Goal: Task Accomplishment & Management: Use online tool/utility

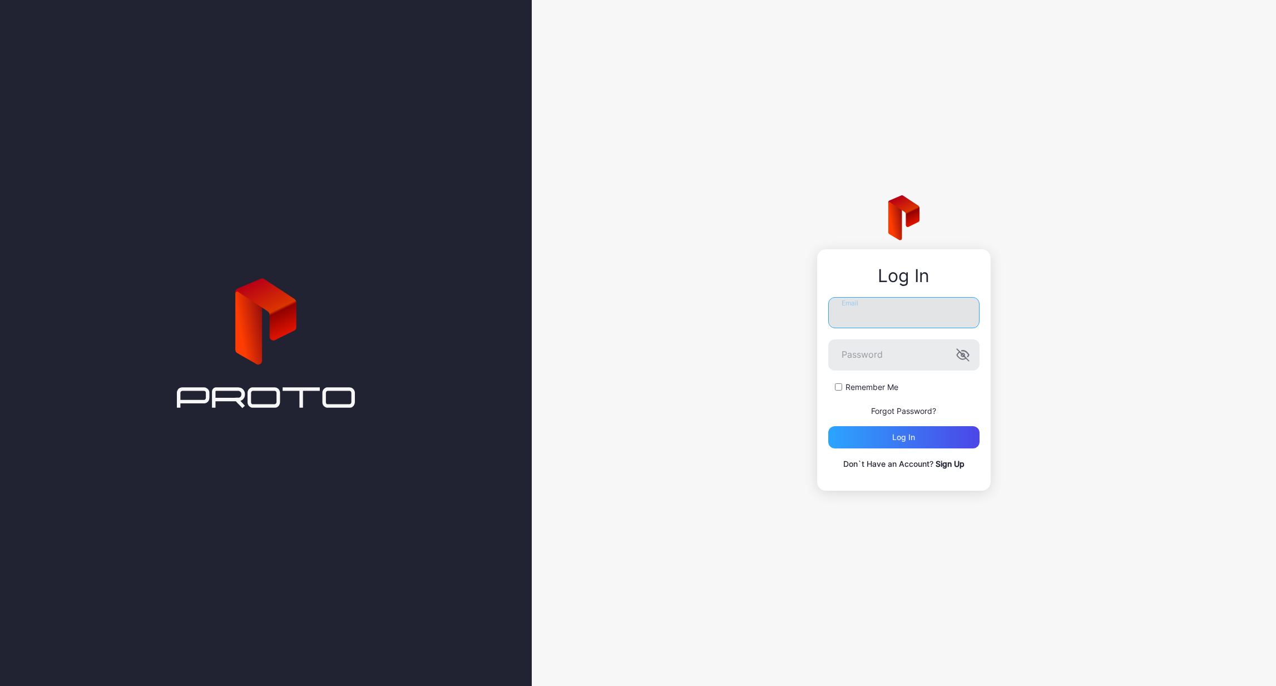
click at [858, 304] on input "Email" at bounding box center [903, 312] width 151 height 31
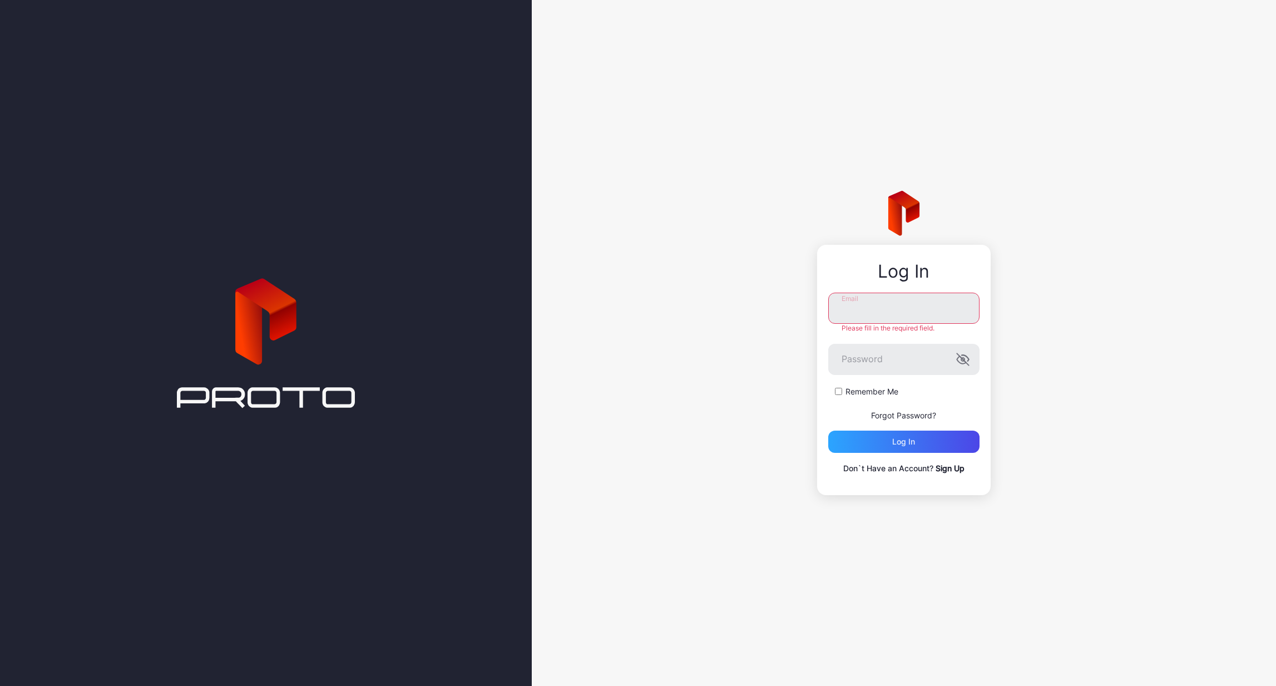
type input "**********"
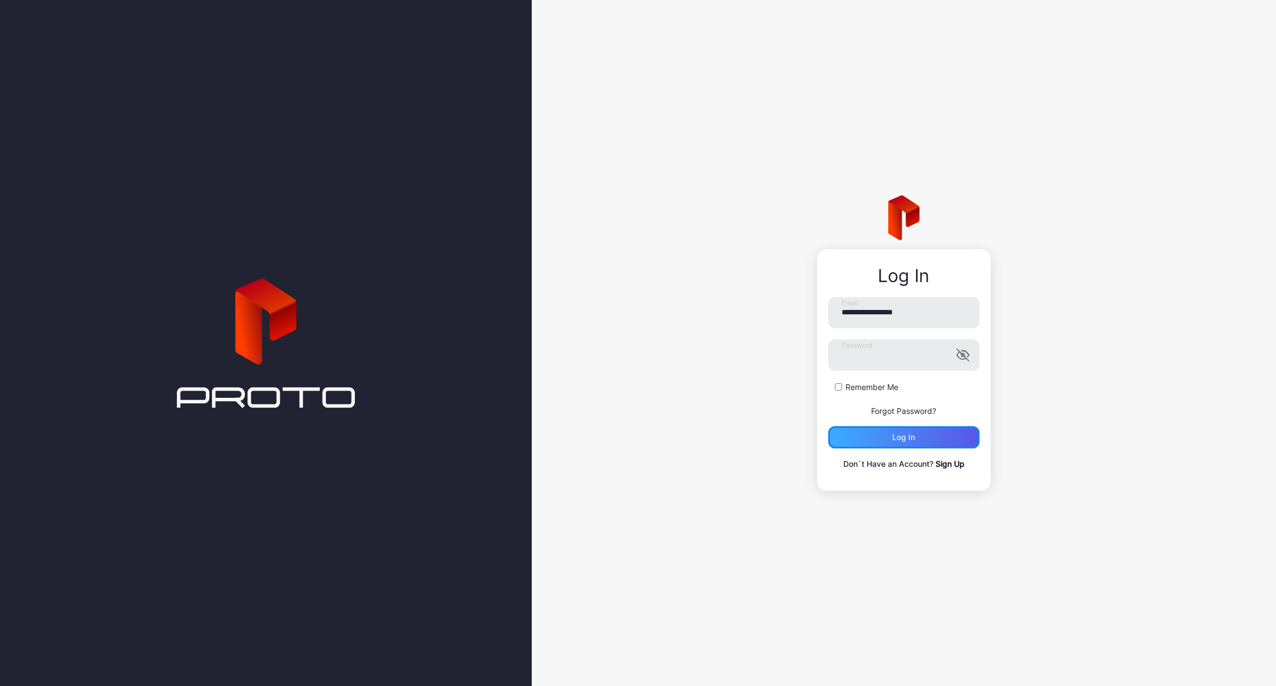
click at [890, 439] on div "Log in" at bounding box center [903, 437] width 151 height 22
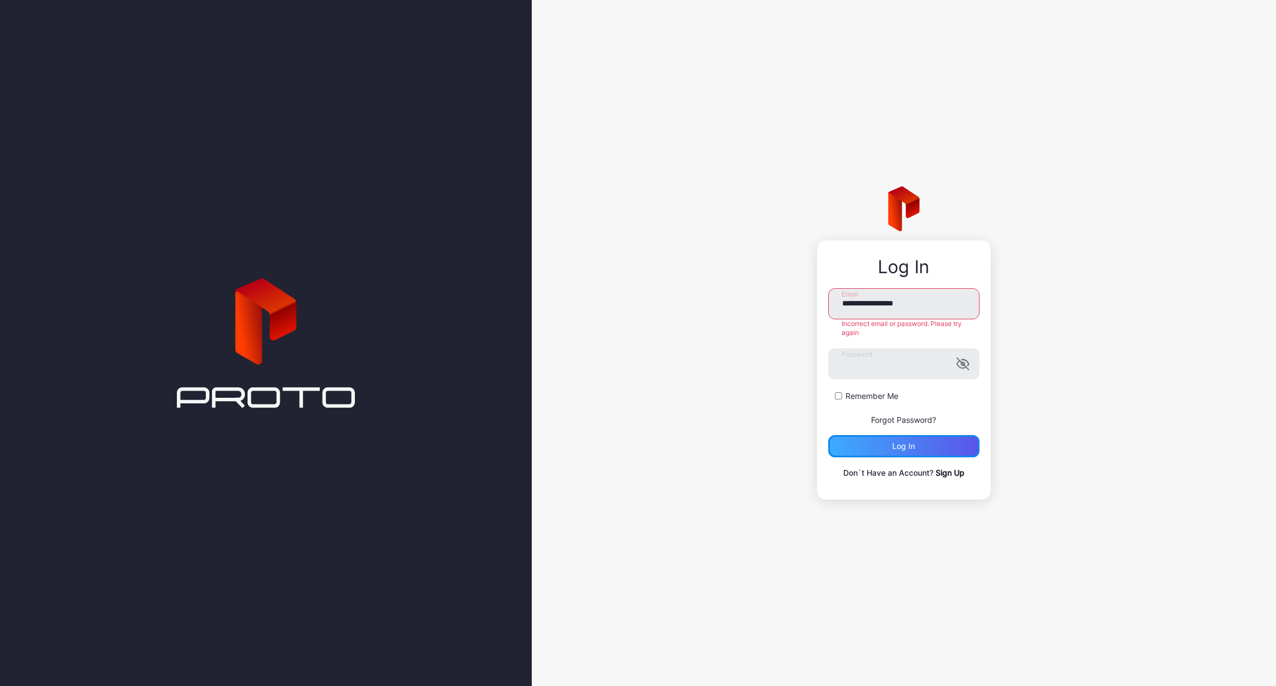
click at [894, 443] on div "Log in" at bounding box center [903, 446] width 23 height 9
click at [884, 310] on input "**********" at bounding box center [903, 303] width 151 height 31
drag, startPoint x: 834, startPoint y: 304, endPoint x: 852, endPoint y: 301, distance: 18.0
click at [834, 304] on input "**********" at bounding box center [903, 303] width 151 height 31
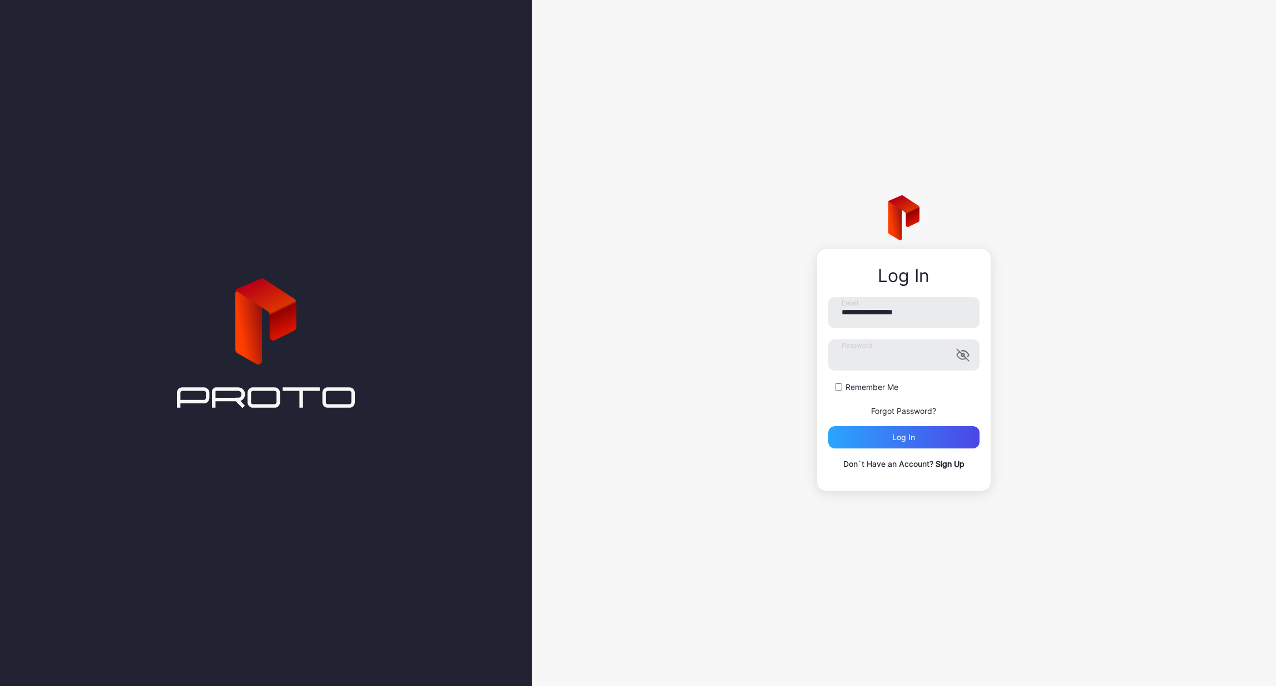
drag, startPoint x: 1157, startPoint y: 261, endPoint x: 1151, endPoint y: 260, distance: 5.6
click at [1157, 261] on div "**********" at bounding box center [904, 343] width 744 height 686
click at [967, 358] on icon "button" at bounding box center [963, 355] width 12 height 12
click at [890, 439] on div "Log in" at bounding box center [903, 437] width 151 height 22
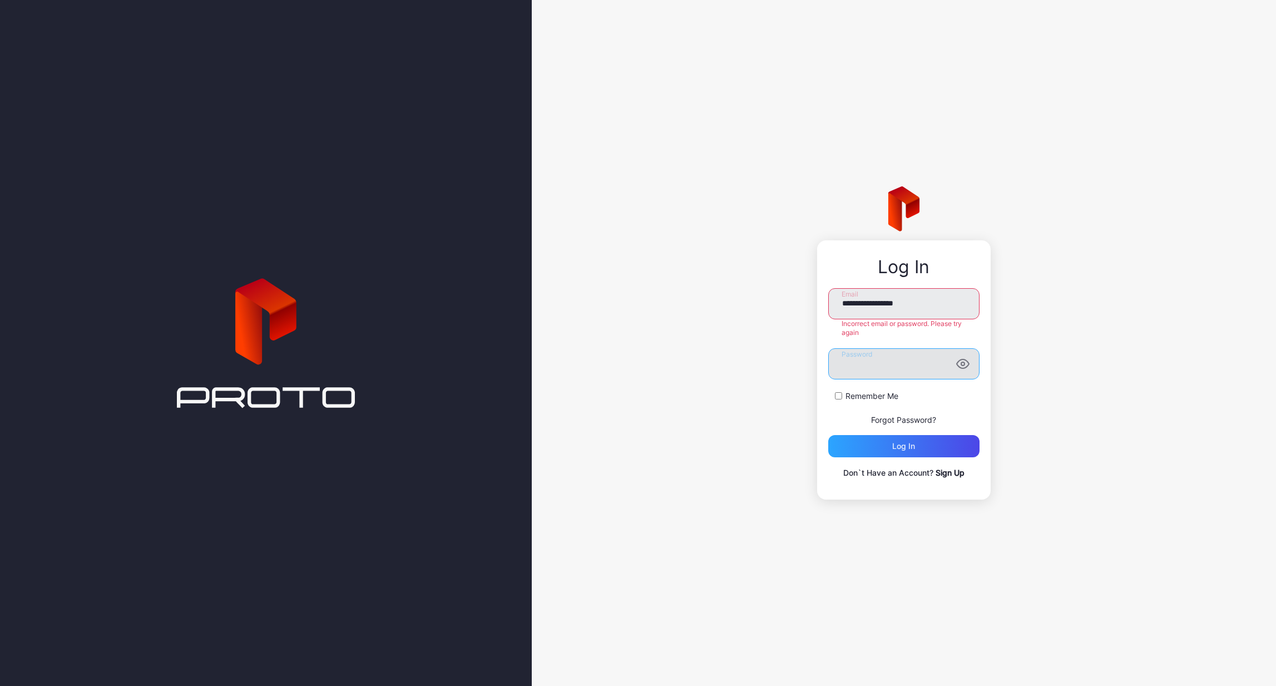
click at [828, 435] on button "Log in" at bounding box center [903, 446] width 151 height 22
click at [795, 359] on div "**********" at bounding box center [904, 343] width 744 height 686
click at [828, 435] on button "Log in" at bounding box center [903, 446] width 151 height 22
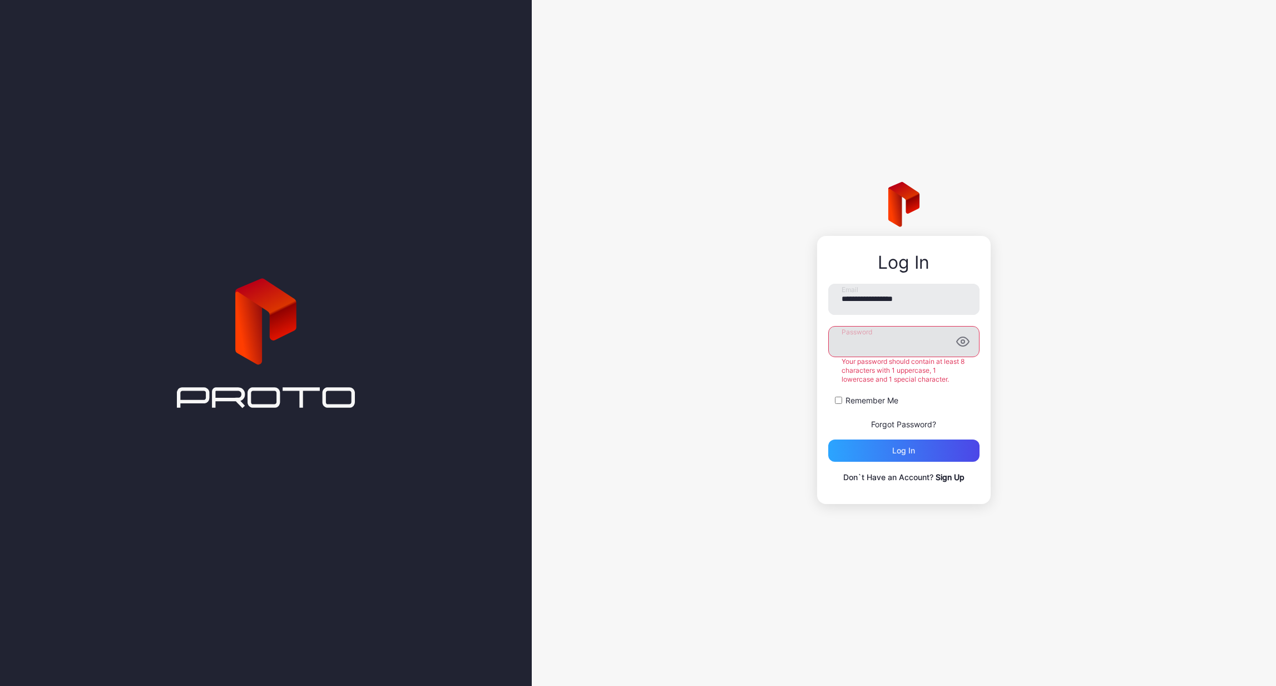
click at [828, 439] on button "Log in" at bounding box center [903, 450] width 151 height 22
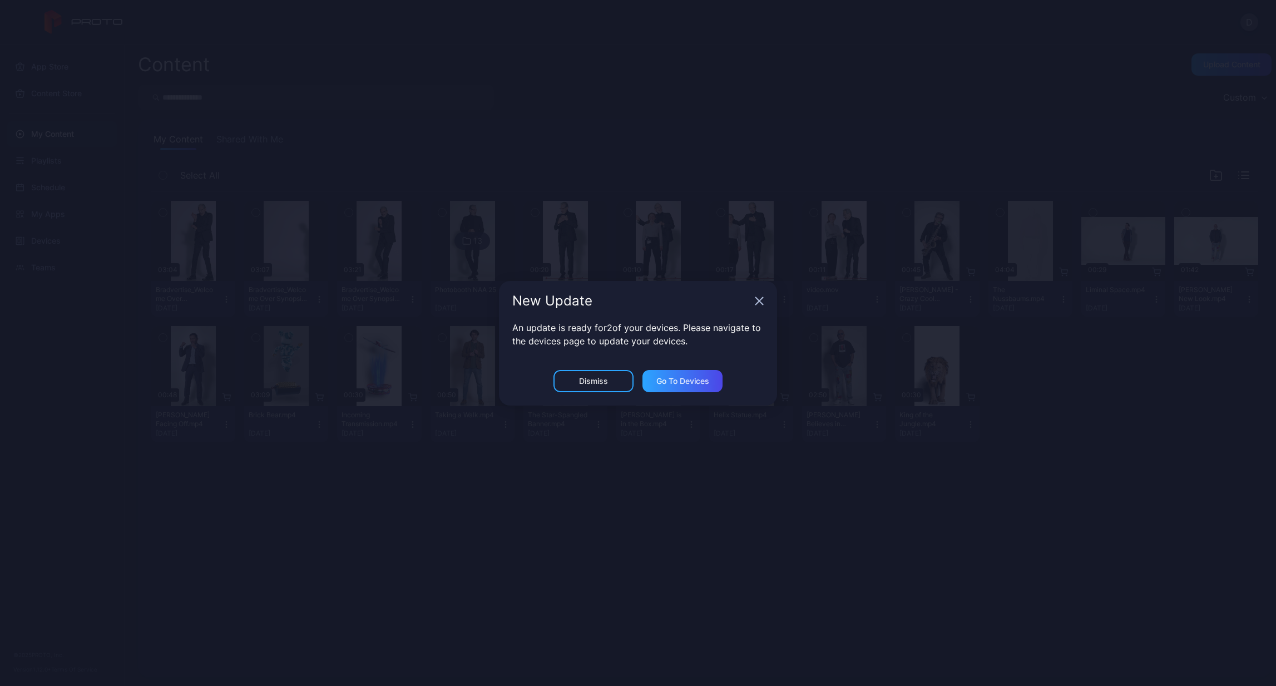
click at [753, 298] on div "New Update" at bounding box center [638, 301] width 278 height 40
click at [756, 300] on icon "button" at bounding box center [759, 300] width 9 height 9
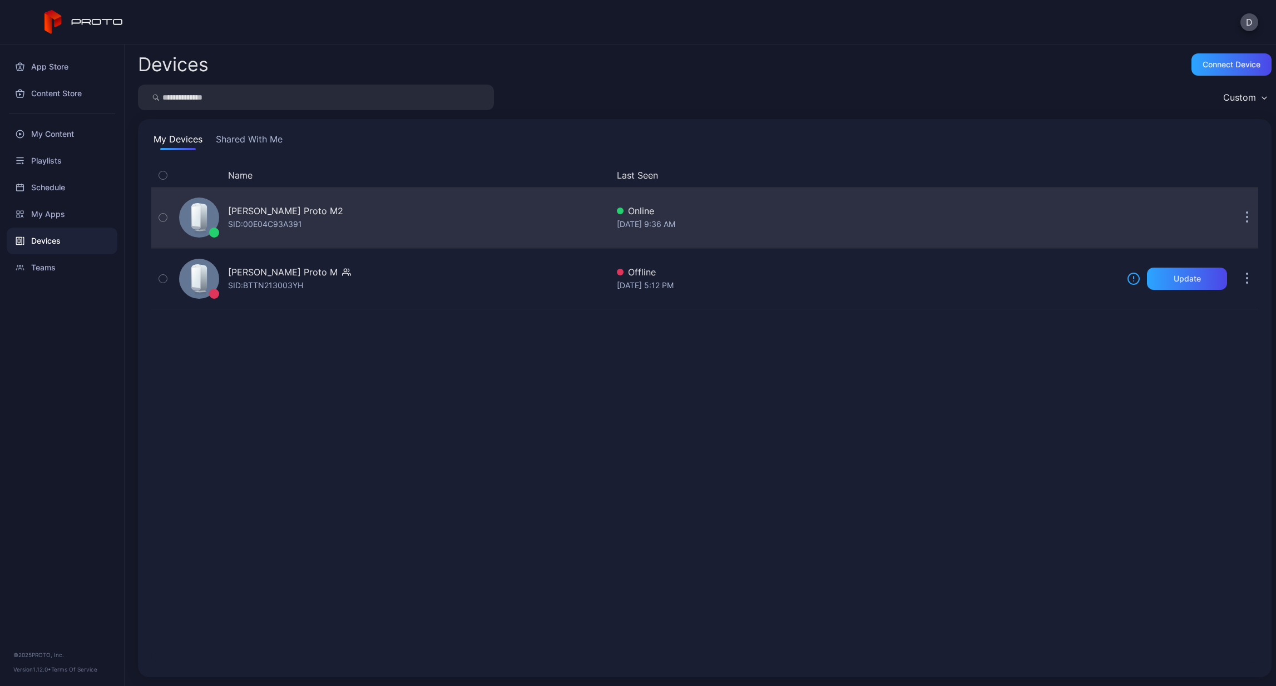
click at [167, 217] on button "button" at bounding box center [162, 217] width 23 height 60
click at [402, 205] on div "[PERSON_NAME] Proto M2 SID: 00E04C93A391" at bounding box center [391, 218] width 433 height 56
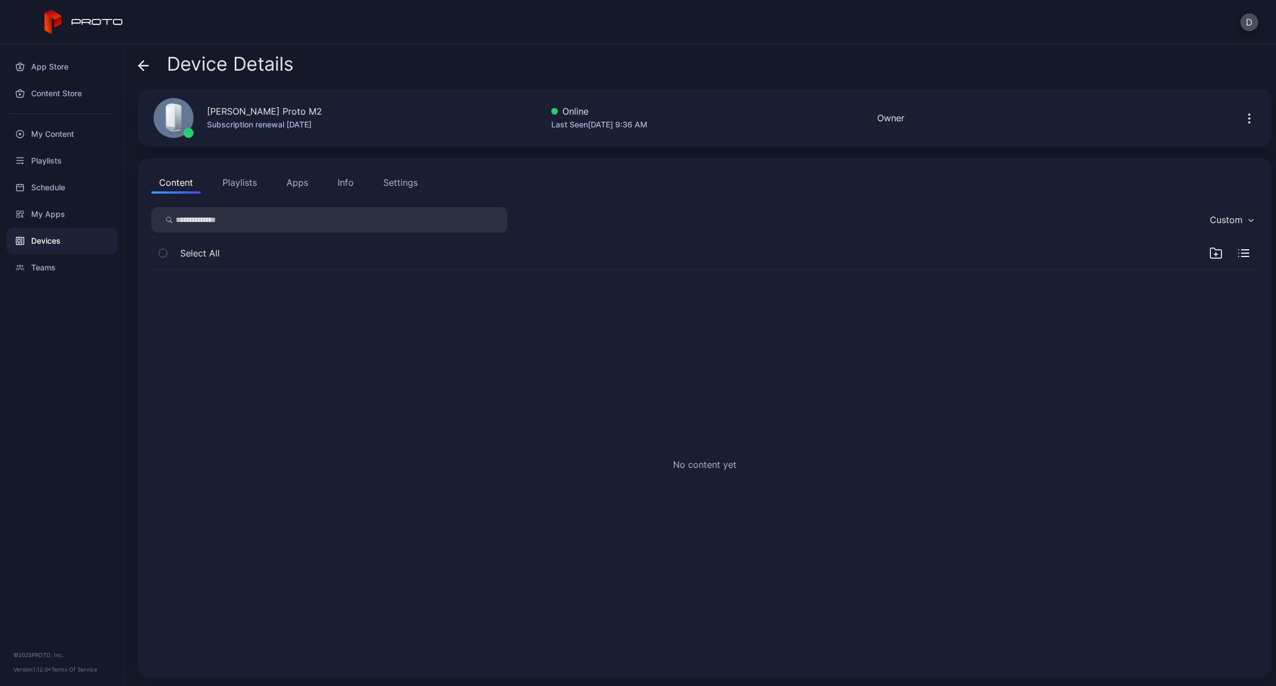
click at [1240, 128] on button "button" at bounding box center [1249, 118] width 18 height 22
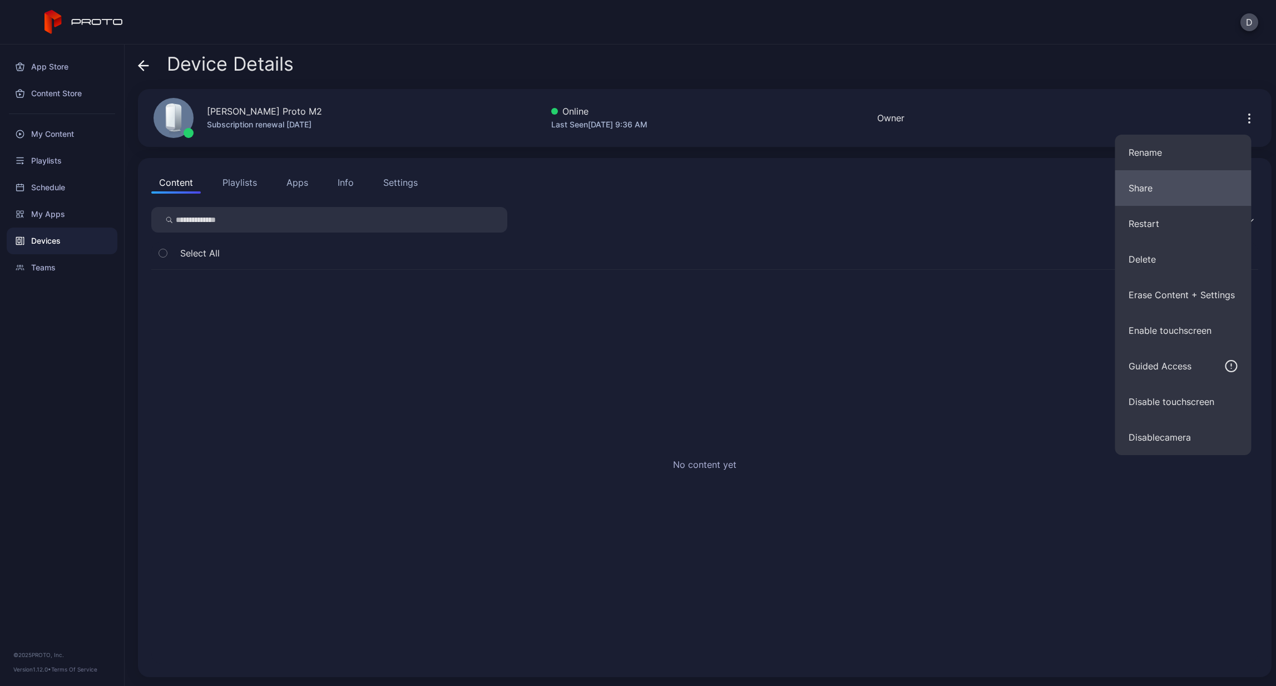
click at [1187, 185] on button "Share" at bounding box center [1183, 188] width 136 height 36
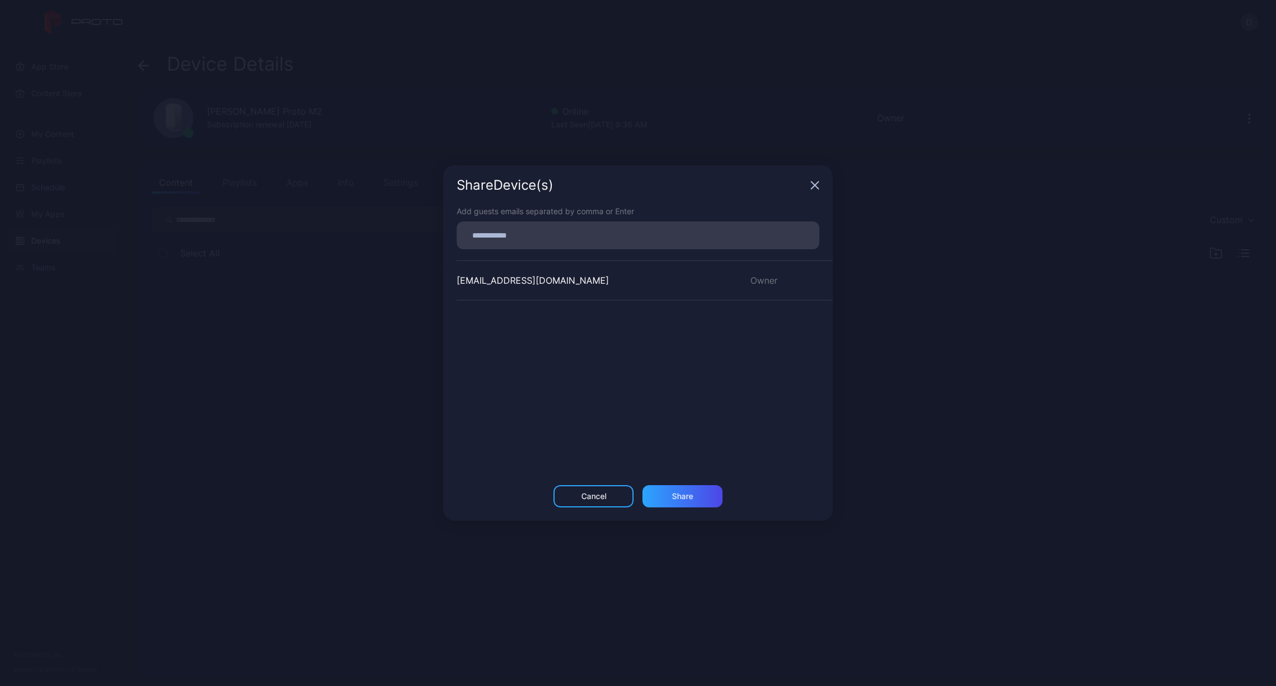
click at [534, 232] on input at bounding box center [637, 235] width 349 height 14
type input "**********"
click at [677, 497] on div "Share" at bounding box center [682, 496] width 21 height 9
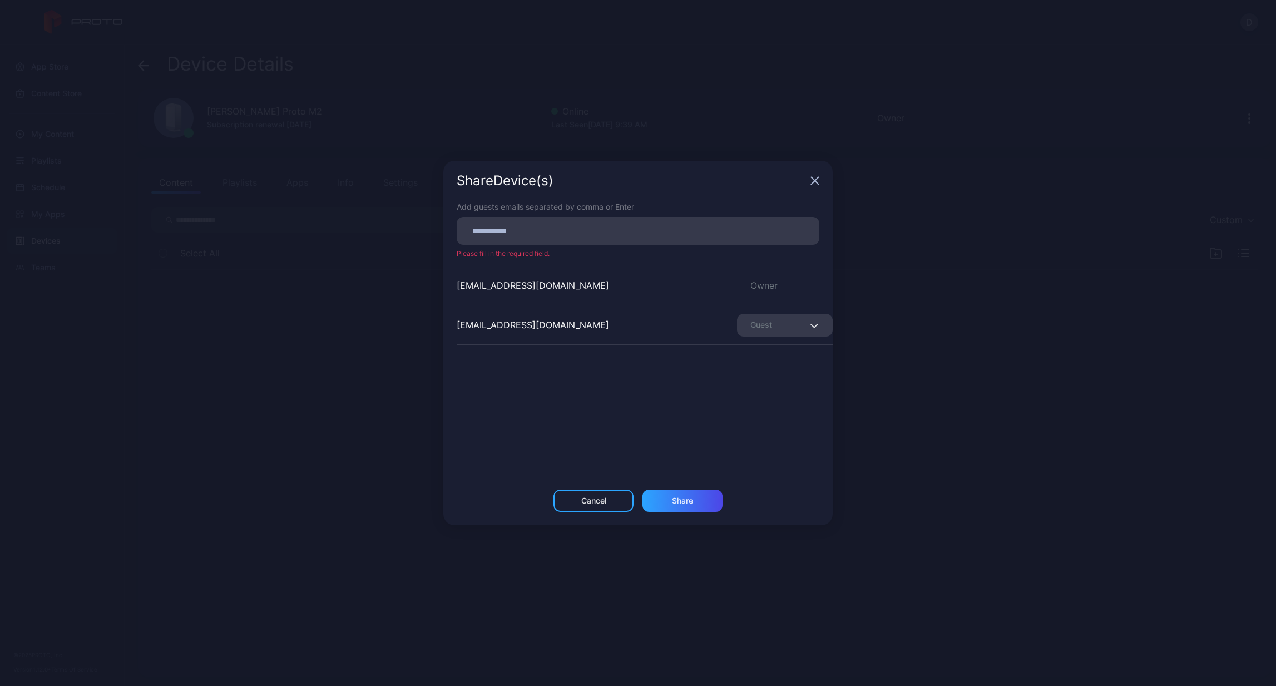
click at [812, 318] on span "button" at bounding box center [815, 324] width 7 height 13
drag, startPoint x: 815, startPoint y: 279, endPoint x: 813, endPoint y: 268, distance: 11.3
click at [814, 277] on div "[EMAIL_ADDRESS][DOMAIN_NAME] Owner" at bounding box center [645, 285] width 376 height 40
click at [812, 179] on icon "button" at bounding box center [814, 180] width 9 height 9
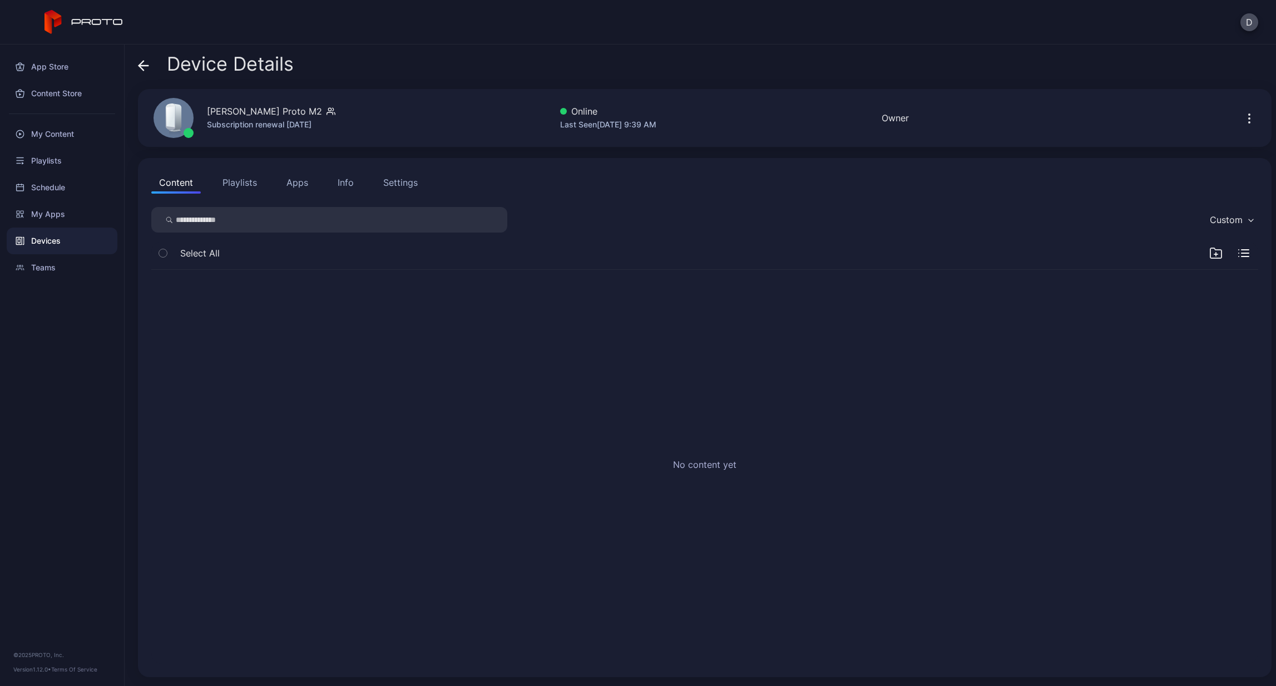
click at [140, 66] on icon at bounding box center [141, 65] width 4 height 9
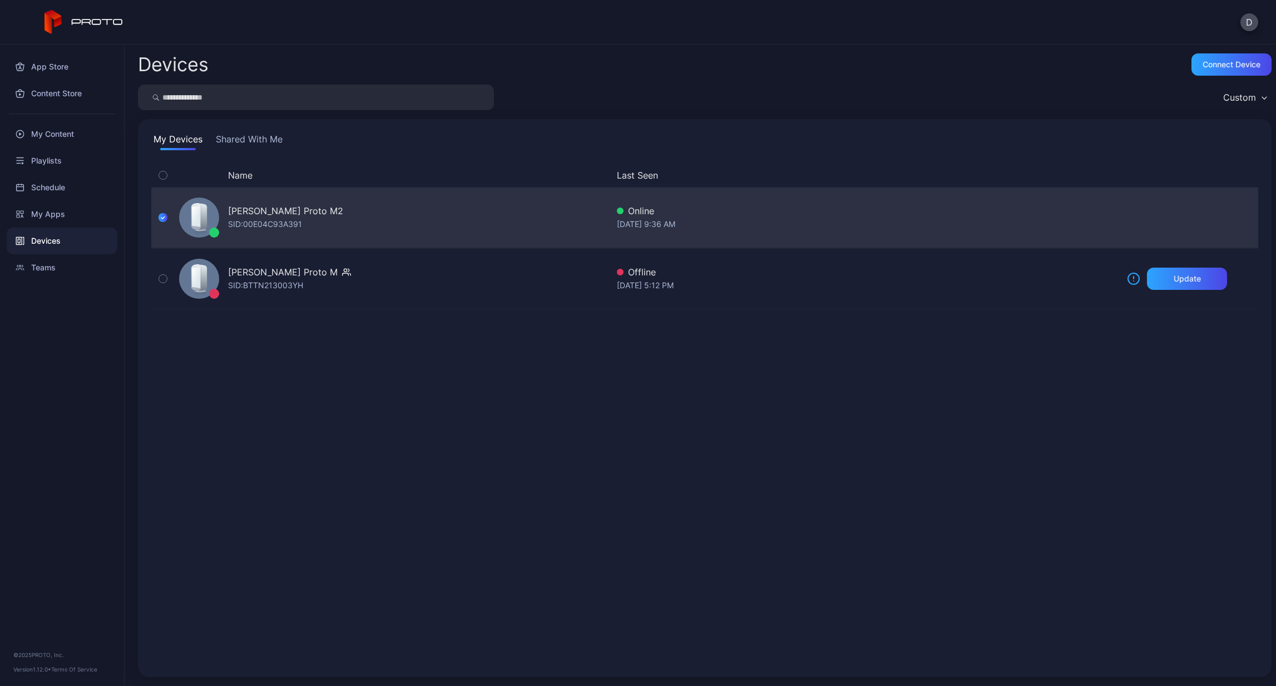
click at [1059, 216] on div "Online" at bounding box center [867, 210] width 501 height 13
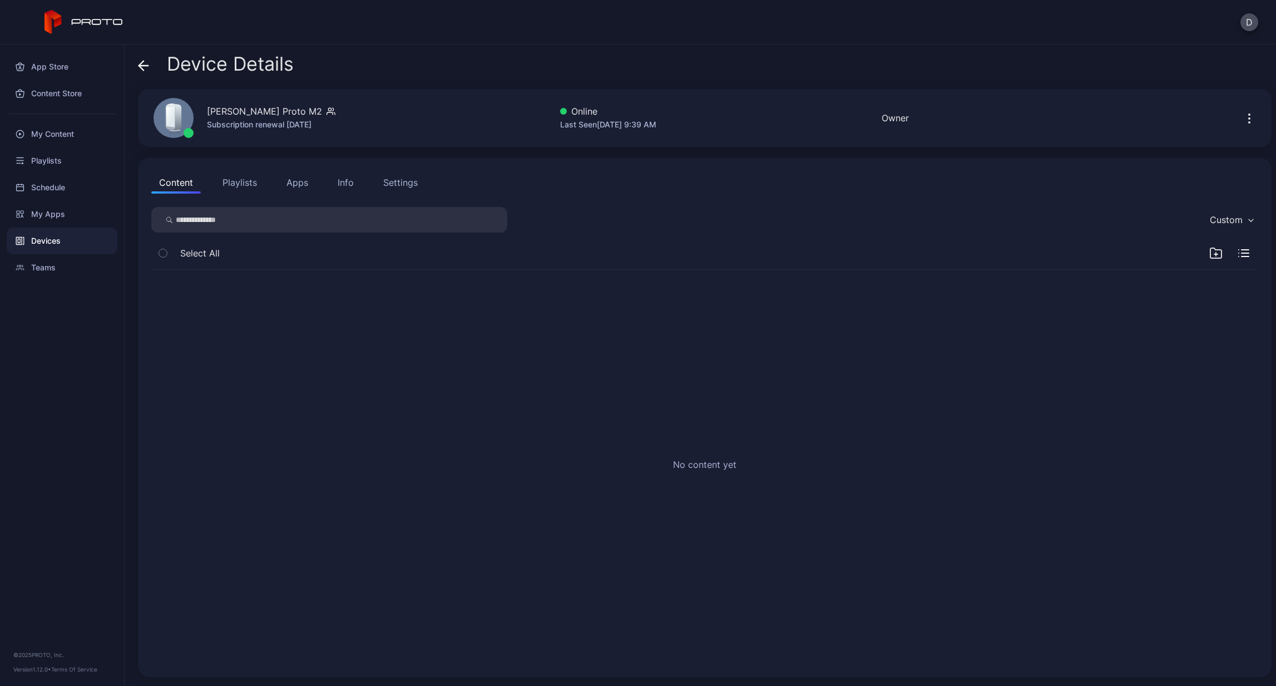
click at [141, 62] on icon at bounding box center [141, 65] width 4 height 9
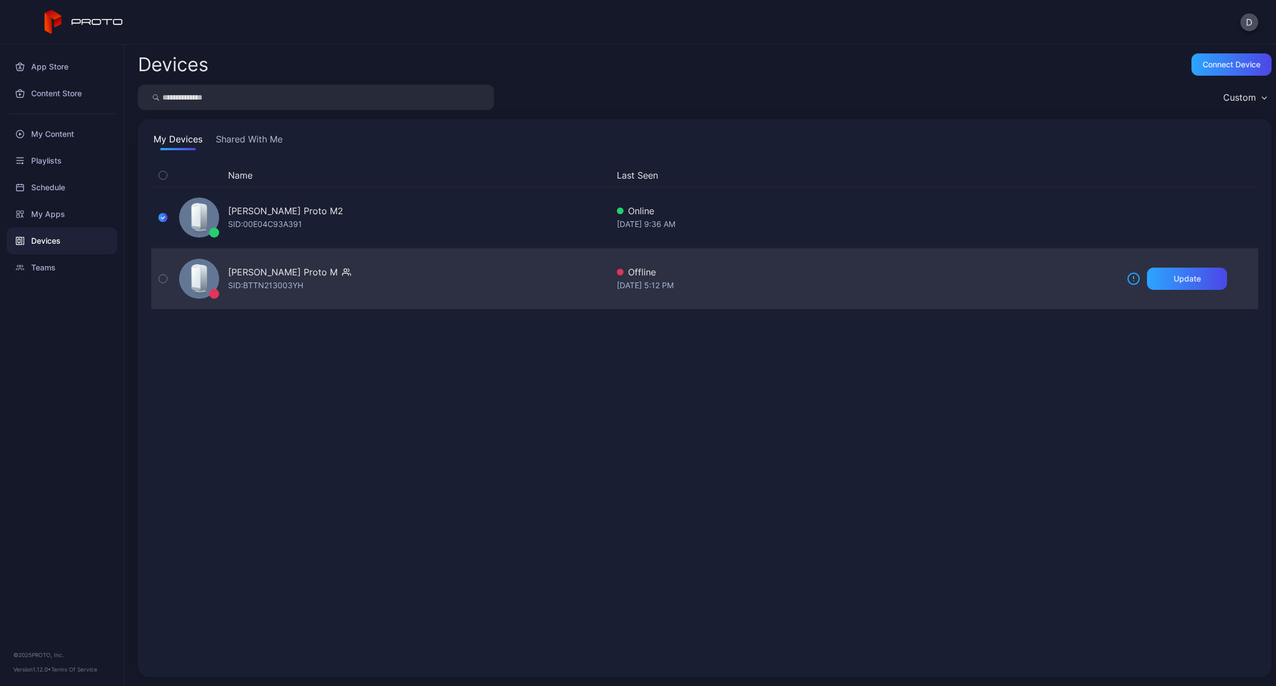
click at [166, 281] on icon "button" at bounding box center [163, 279] width 8 height 12
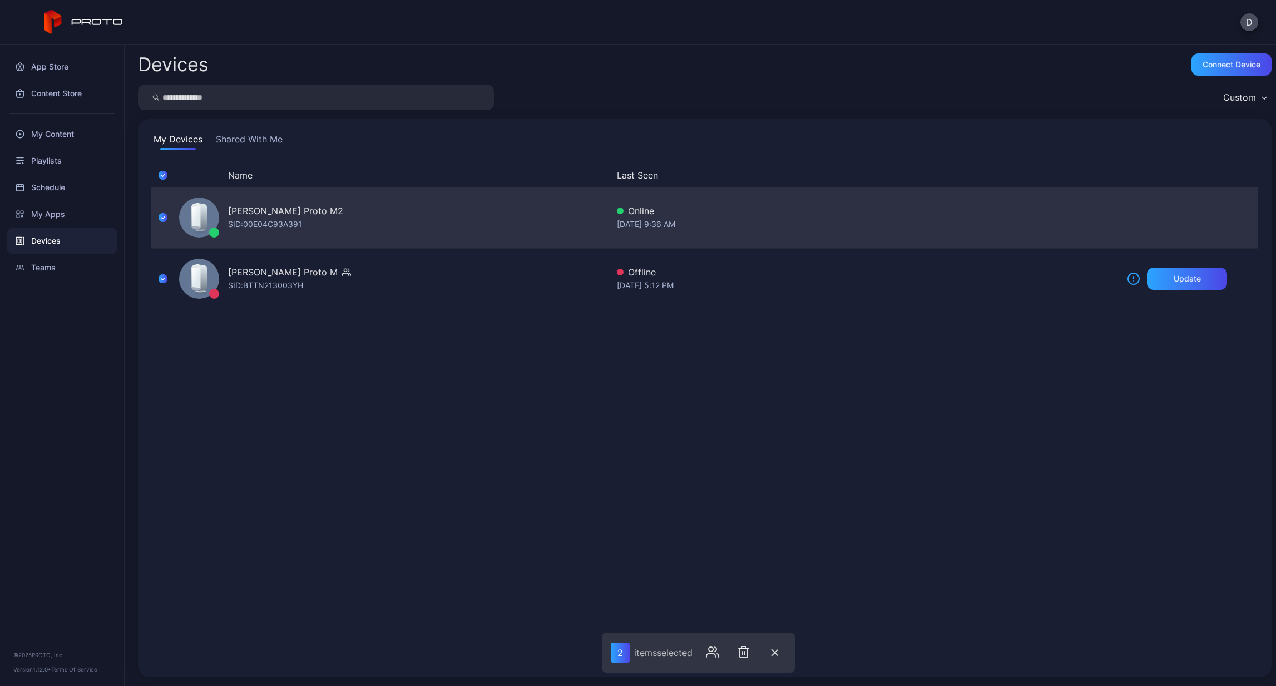
click at [161, 219] on icon "button" at bounding box center [162, 217] width 9 height 12
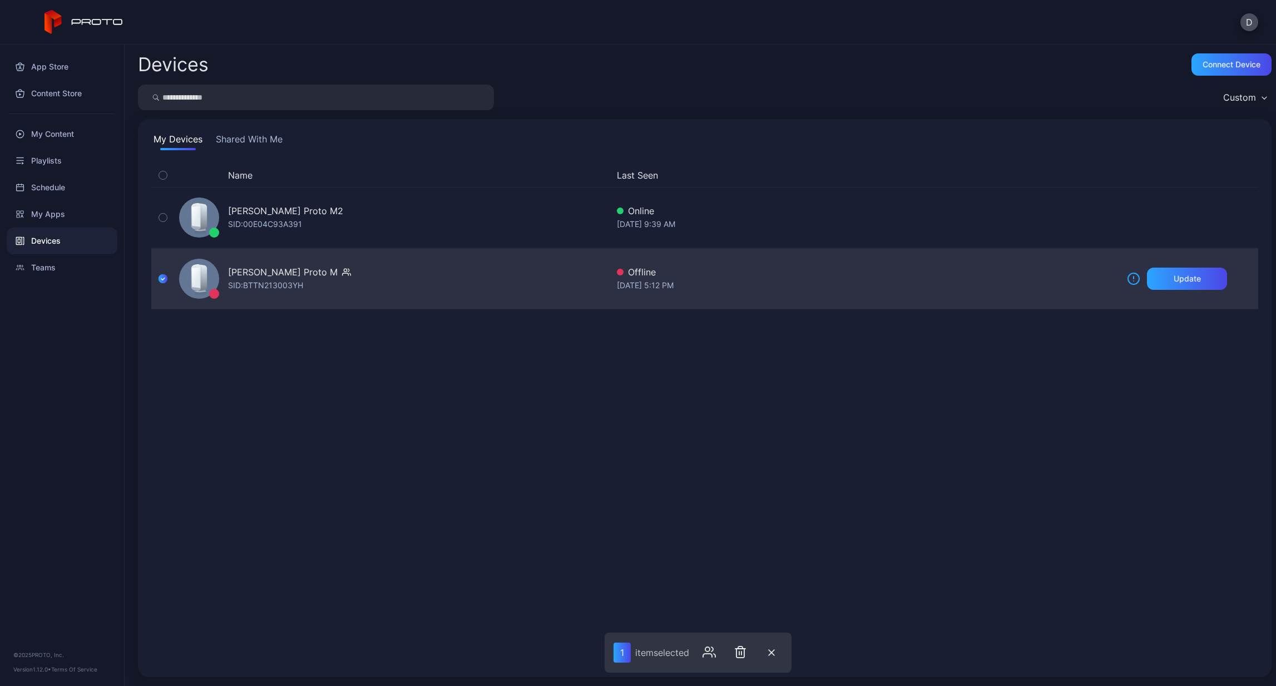
click at [1074, 283] on div "[DATE] 5:12 PM" at bounding box center [867, 285] width 501 height 13
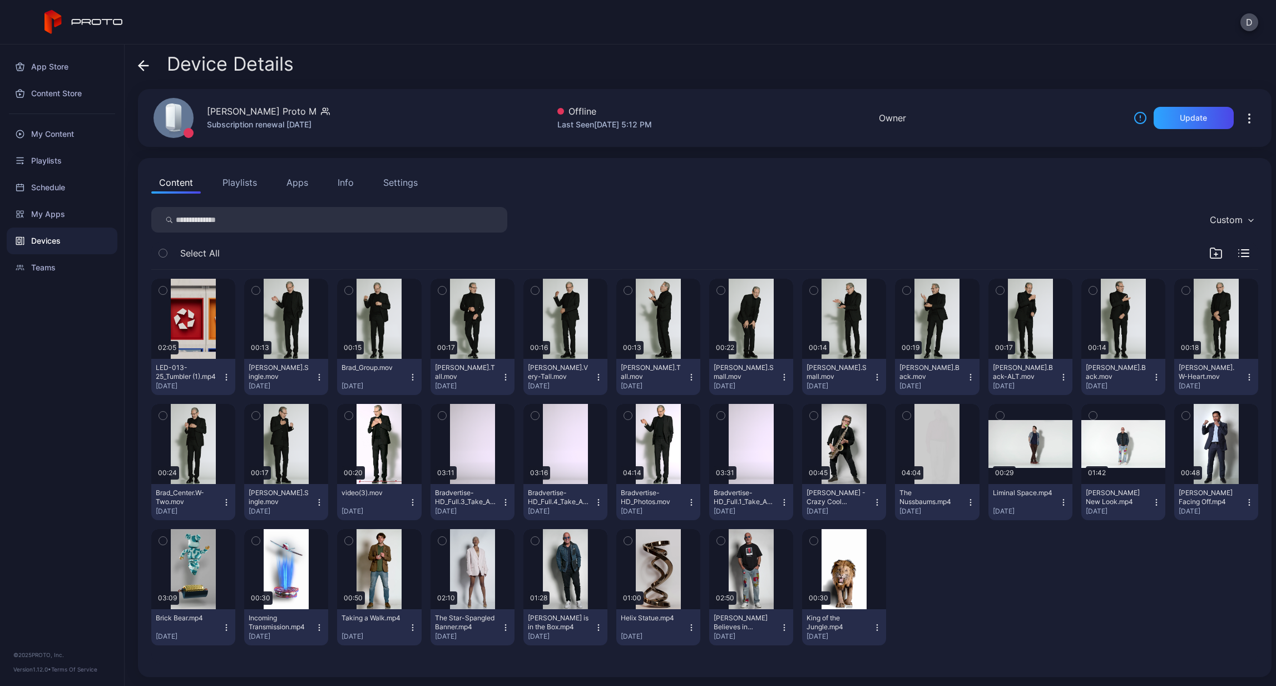
click at [1249, 122] on icon "button" at bounding box center [1249, 122] width 1 height 1
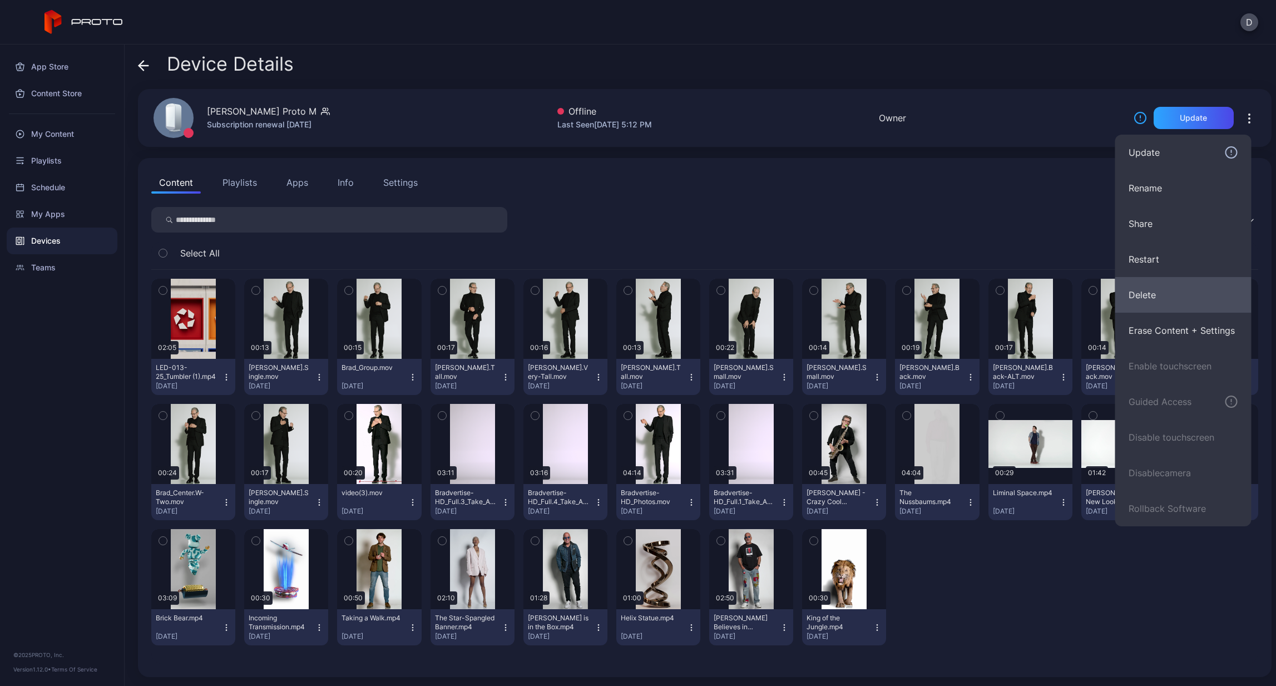
click at [1147, 308] on button "Delete" at bounding box center [1183, 295] width 136 height 36
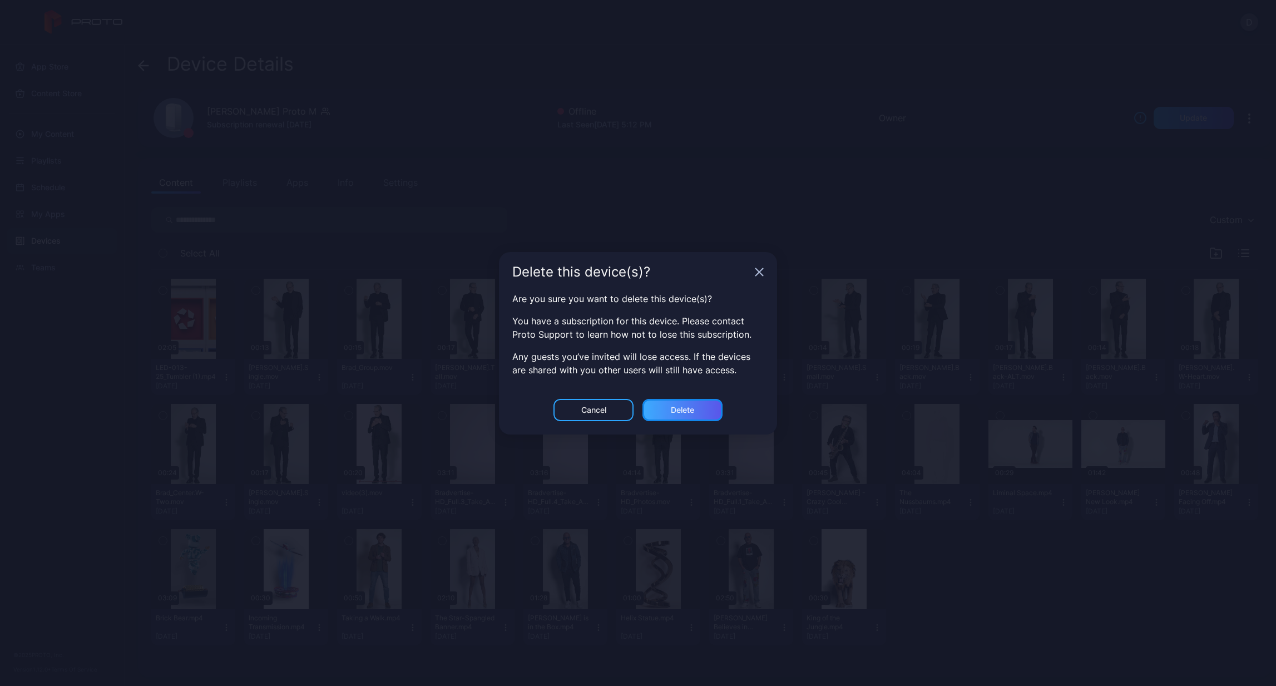
click at [685, 414] on div "Delete" at bounding box center [682, 409] width 23 height 9
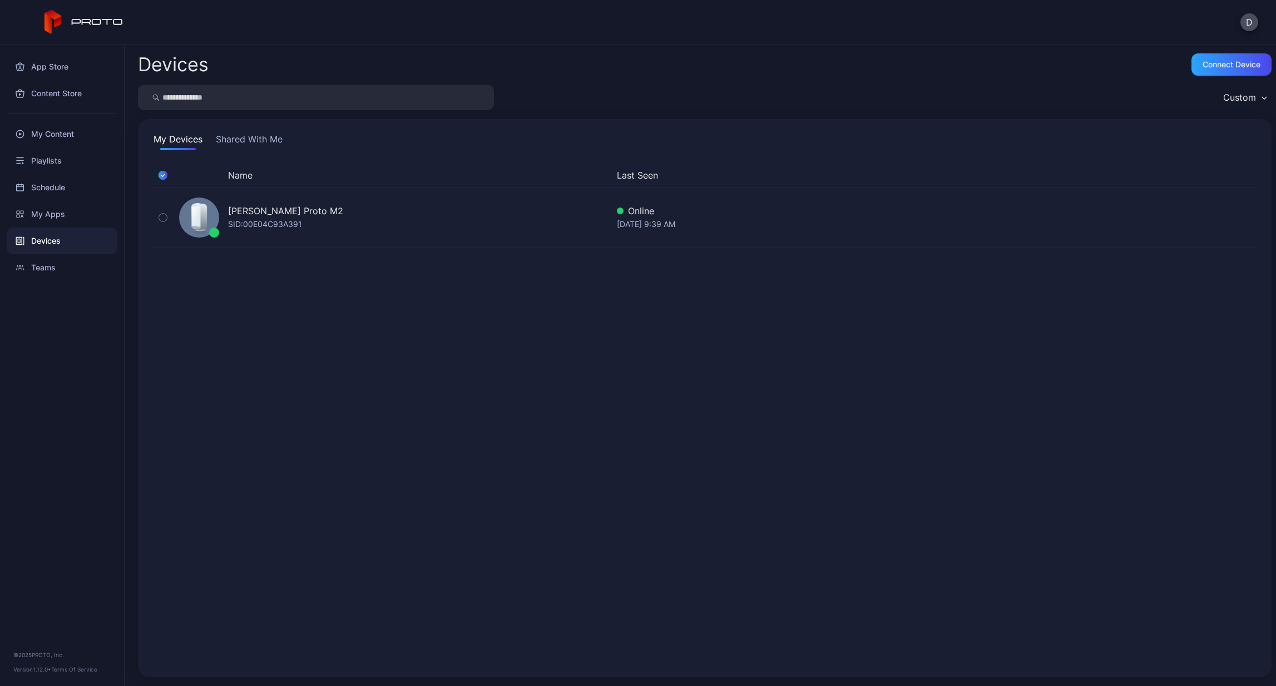
click at [166, 176] on icon "button" at bounding box center [162, 175] width 9 height 12
click at [263, 142] on button "Shared With Me" at bounding box center [249, 141] width 71 height 18
click at [190, 141] on button "My Devices" at bounding box center [177, 141] width 53 height 18
click at [272, 137] on button "Shared With Me" at bounding box center [249, 141] width 71 height 18
click at [186, 144] on button "My Devices" at bounding box center [177, 141] width 53 height 18
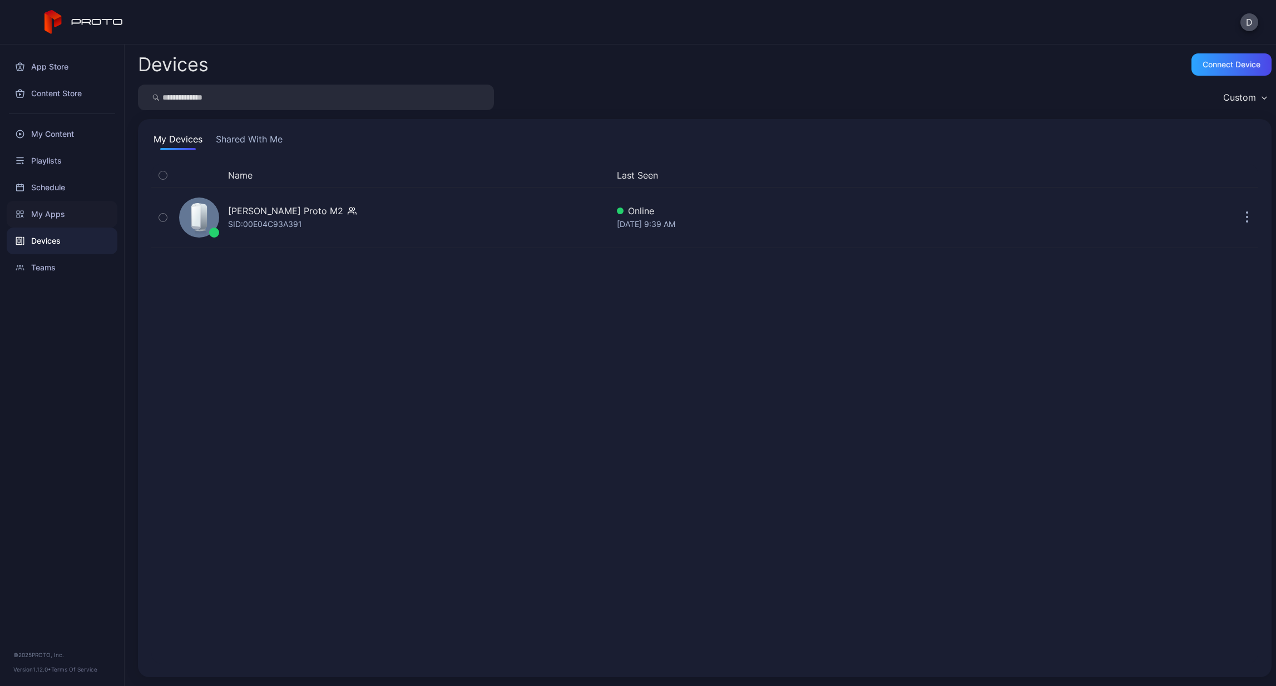
click at [61, 213] on div "My Apps" at bounding box center [62, 214] width 111 height 27
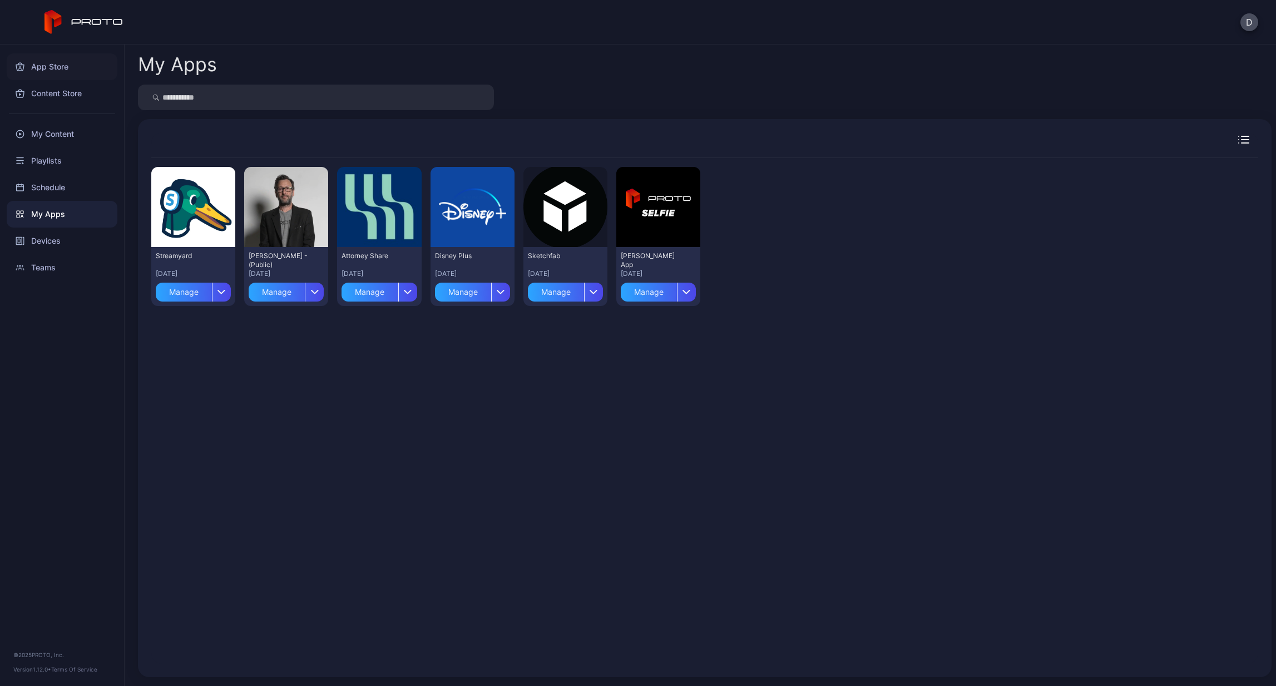
click at [63, 68] on div "App Store" at bounding box center [62, 66] width 111 height 27
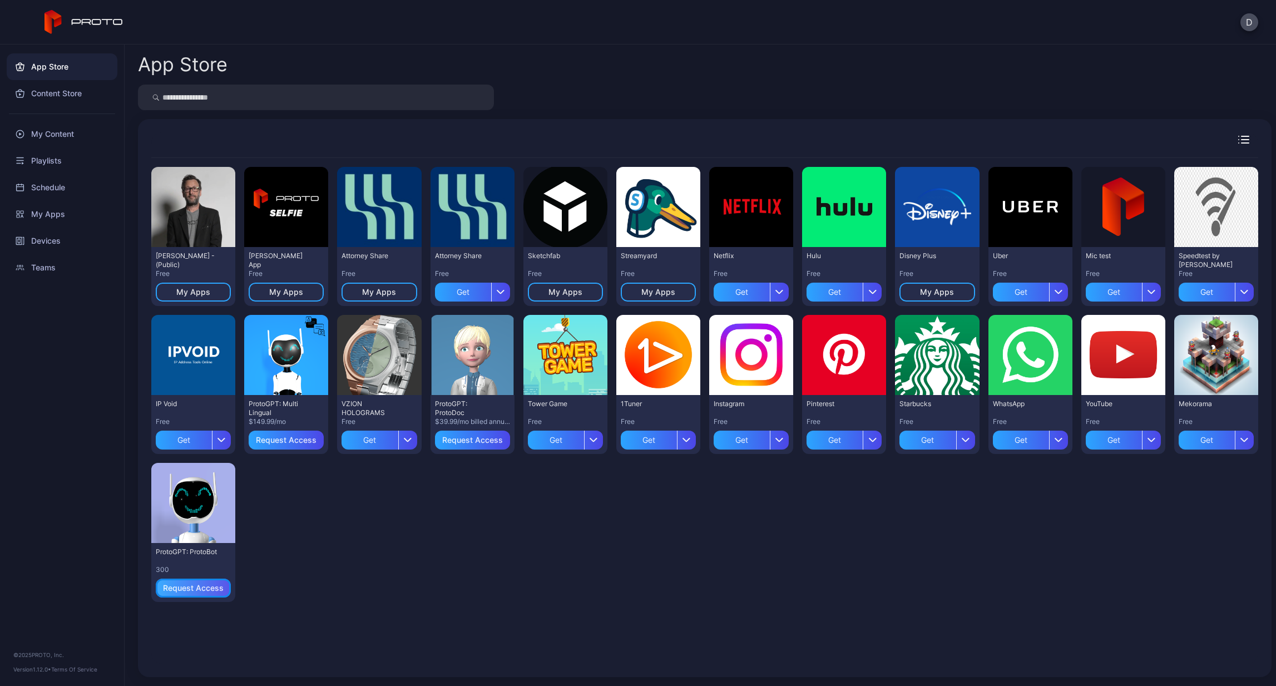
click at [209, 587] on div "Request Access" at bounding box center [193, 587] width 61 height 9
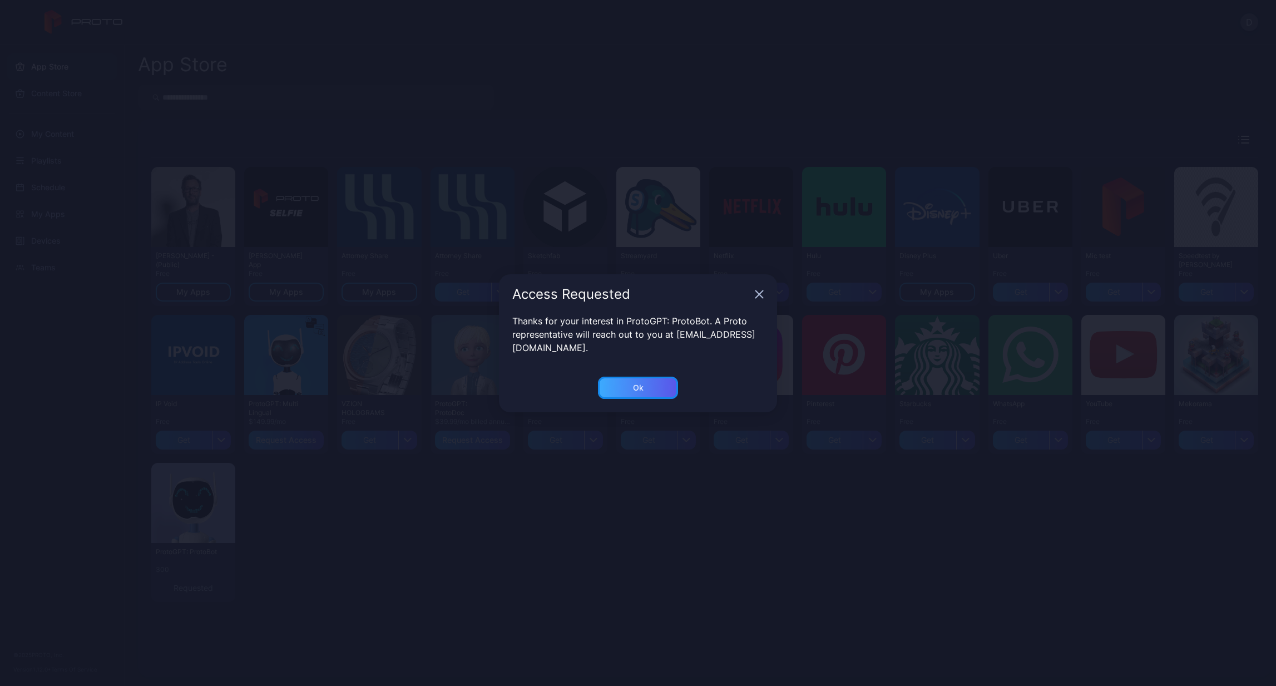
click at [646, 390] on div "Ok" at bounding box center [638, 388] width 80 height 22
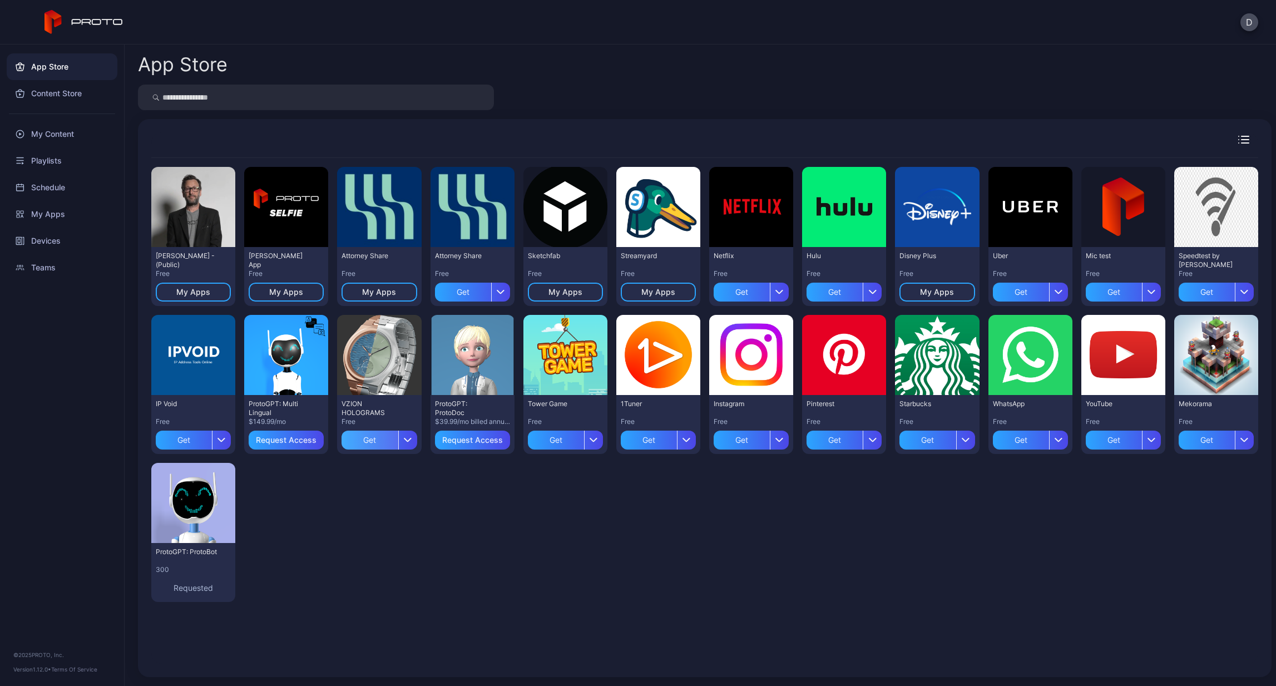
click at [379, 438] on div "Get" at bounding box center [369, 439] width 56 height 19
click at [398, 443] on div "My Apps" at bounding box center [378, 439] width 75 height 19
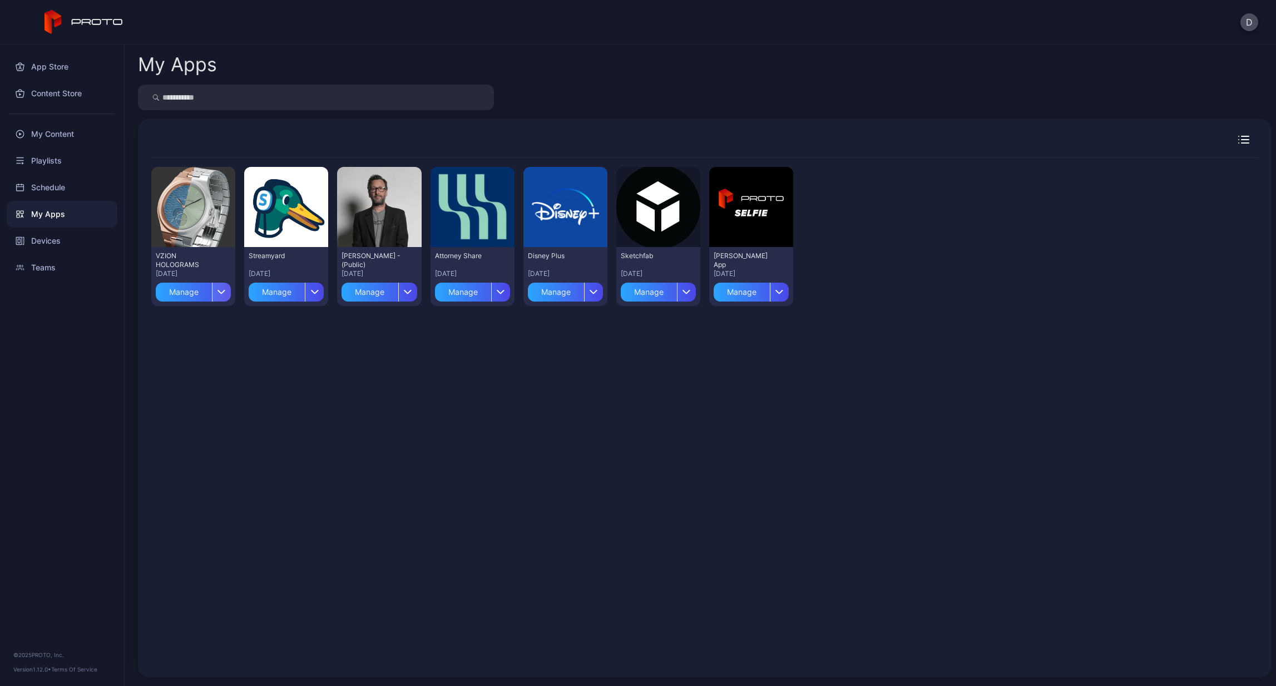
click at [216, 298] on div "button" at bounding box center [221, 292] width 19 height 19
click at [215, 319] on button "Install" at bounding box center [193, 325] width 95 height 36
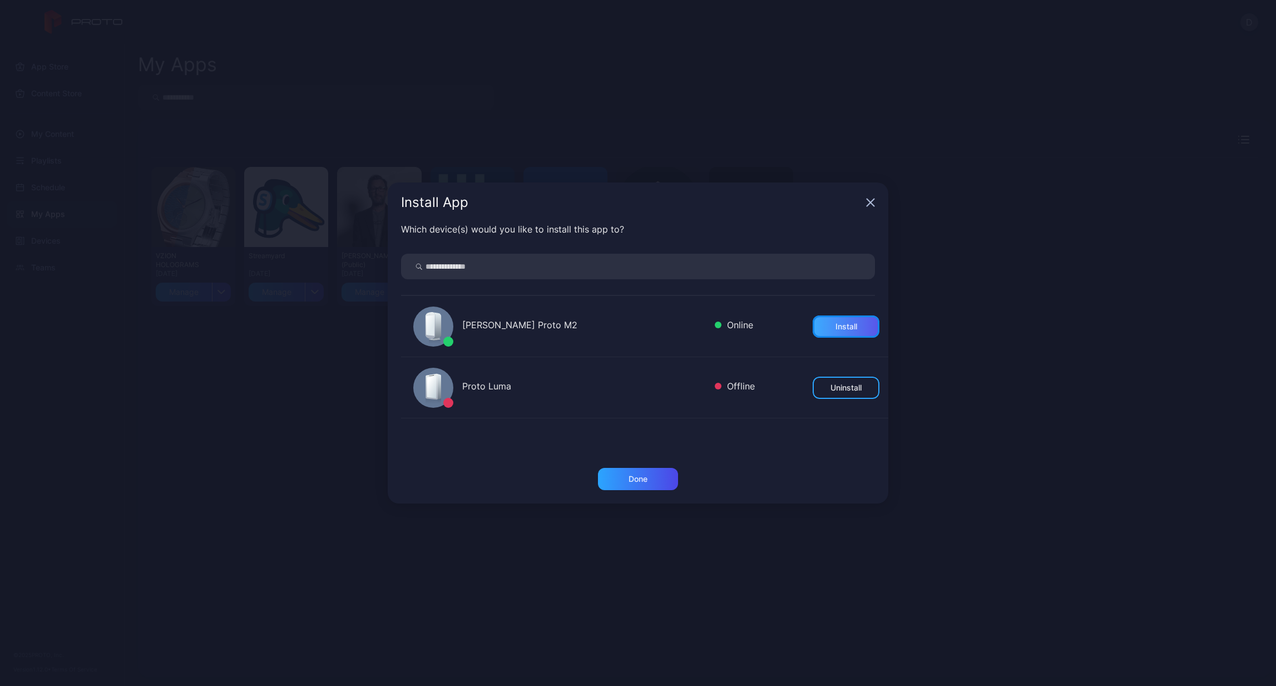
click at [817, 328] on div "Install" at bounding box center [846, 326] width 67 height 22
click at [867, 204] on icon "button" at bounding box center [870, 202] width 9 height 9
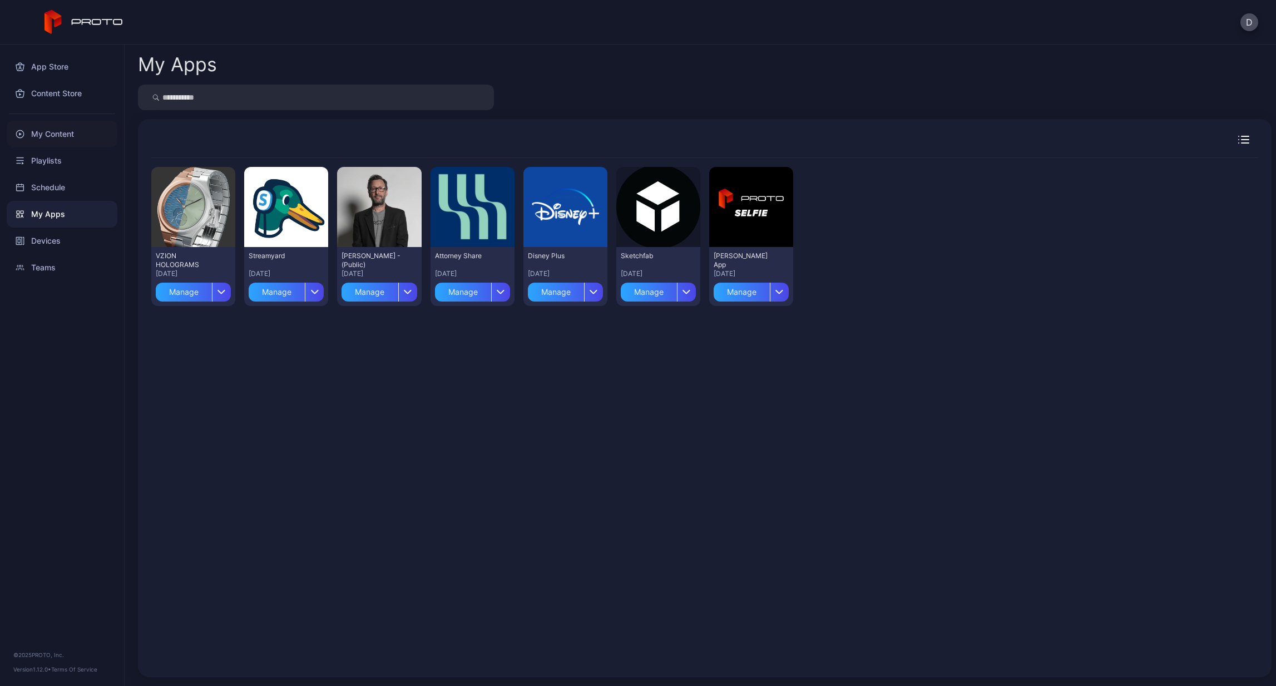
click at [71, 137] on div "My Content" at bounding box center [62, 134] width 111 height 27
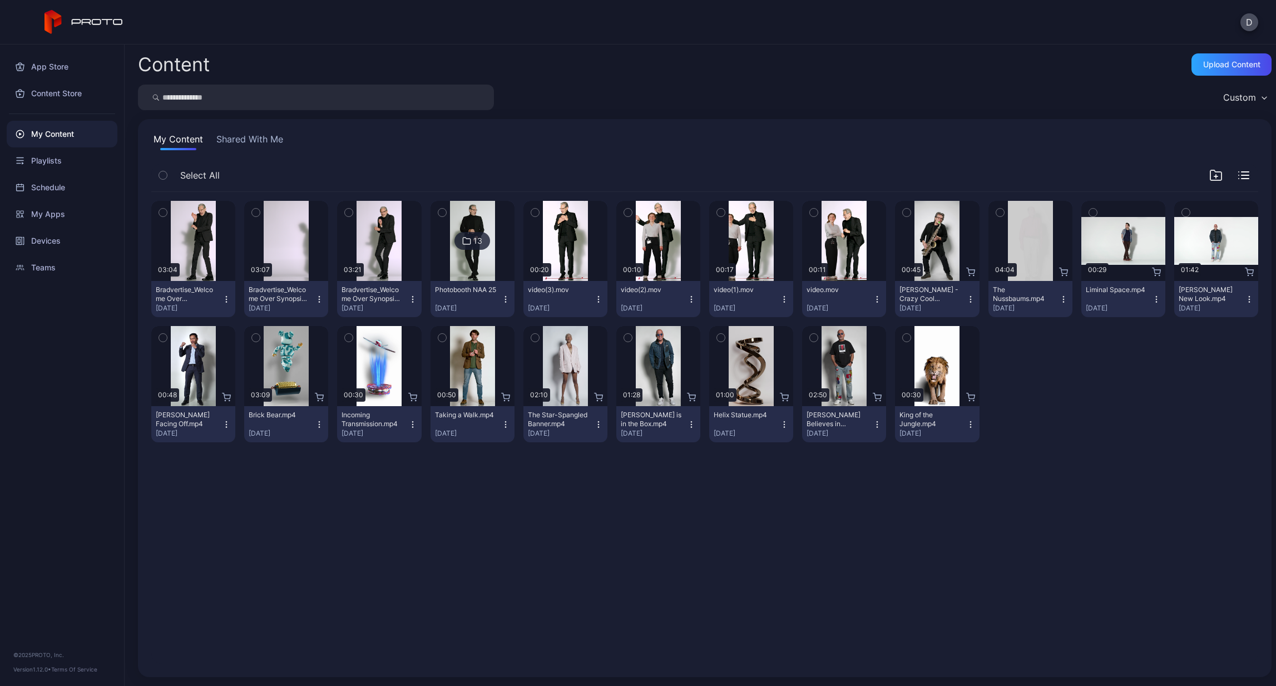
click at [209, 176] on span "Select All" at bounding box center [199, 175] width 39 height 13
click at [162, 175] on icon "button" at bounding box center [163, 175] width 8 height 12
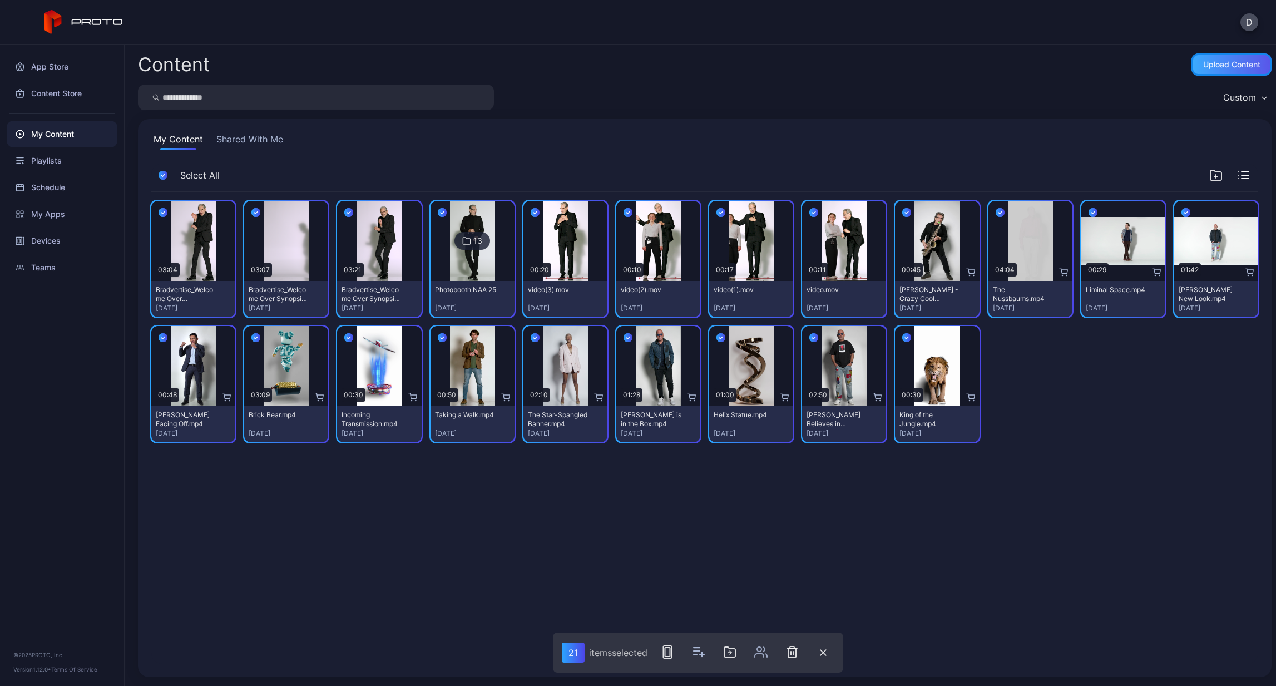
click at [1225, 68] on div "Upload Content" at bounding box center [1231, 64] width 57 height 9
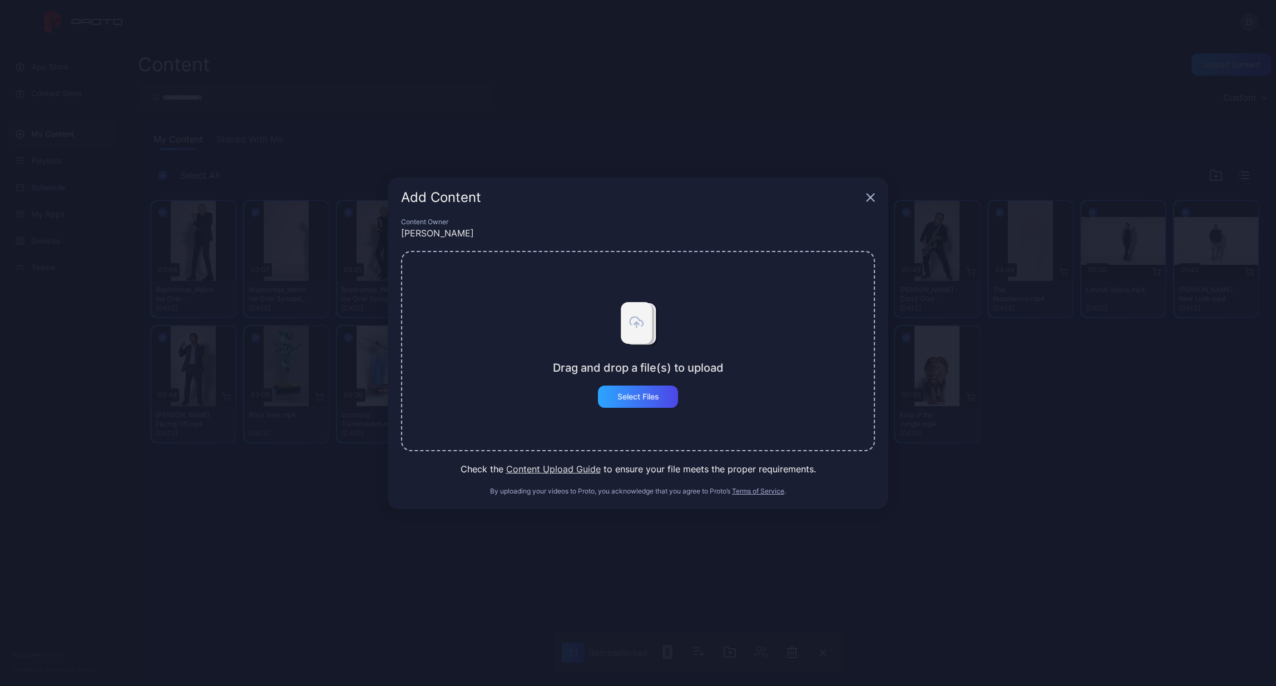
click at [874, 198] on icon "button" at bounding box center [870, 197] width 9 height 9
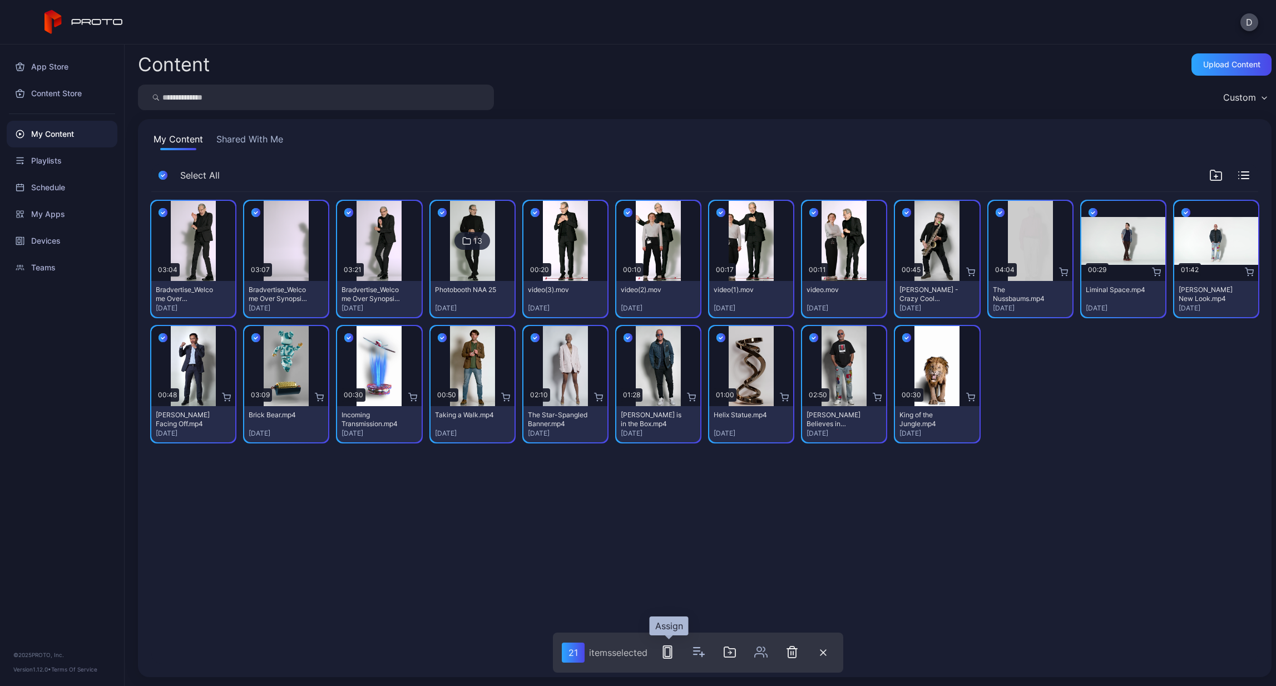
click at [668, 653] on icon "button" at bounding box center [667, 651] width 13 height 13
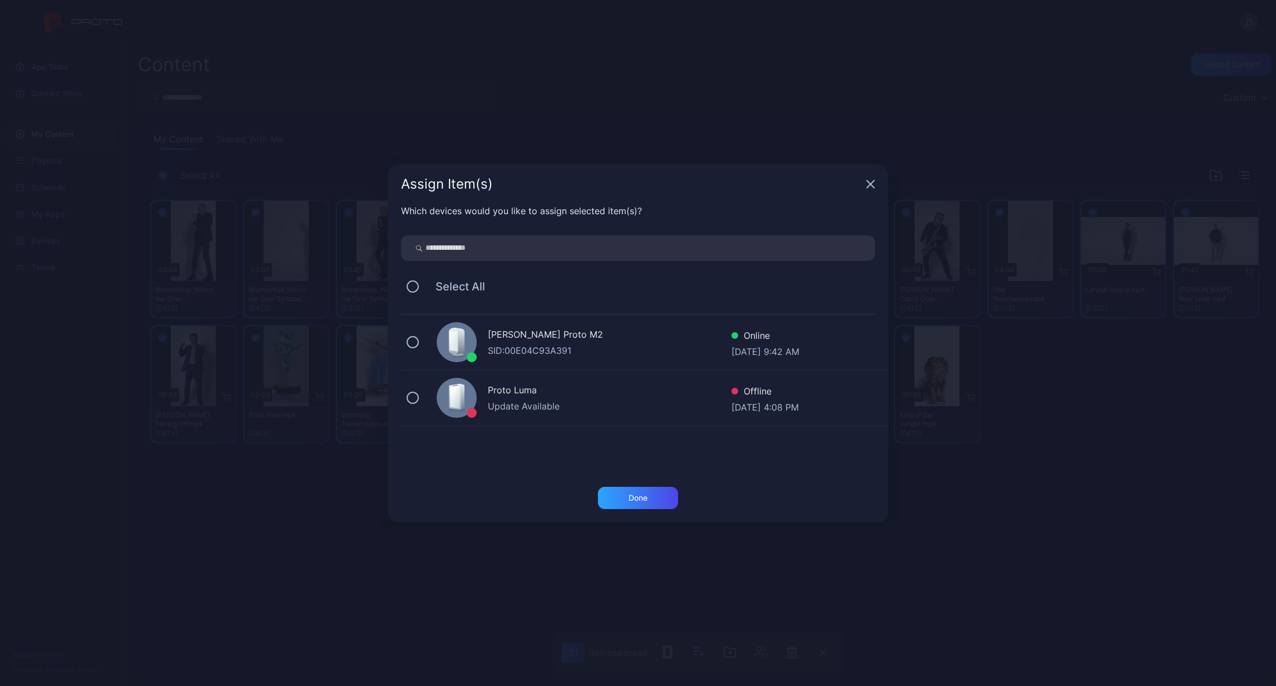
click at [580, 339] on div "[PERSON_NAME] Proto M2" at bounding box center [610, 336] width 244 height 16
click at [637, 499] on div "Done" at bounding box center [637, 497] width 19 height 9
